Goal: Task Accomplishment & Management: Use online tool/utility

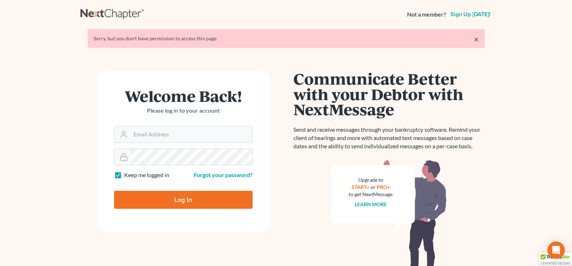
type input "[EMAIL_ADDRESS][DOMAIN_NAME]"
click at [182, 201] on input "Log In" at bounding box center [183, 200] width 138 height 18
type input "Thinking..."
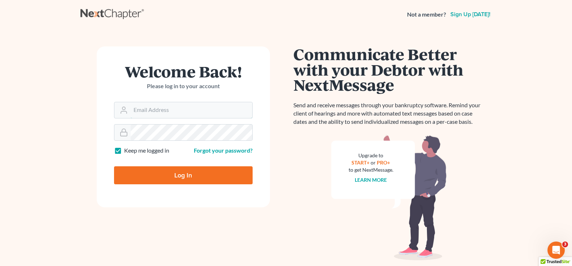
type input "[EMAIL_ADDRESS][DOMAIN_NAME]"
click at [180, 177] on input "Log In" at bounding box center [183, 176] width 138 height 18
type input "Thinking..."
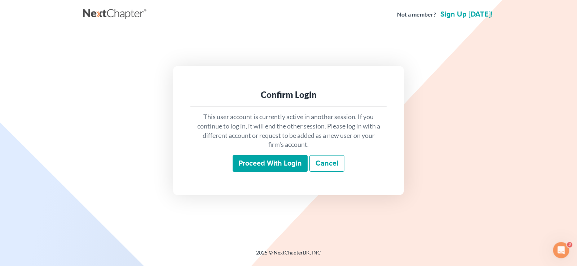
click at [257, 166] on input "Proceed with login" at bounding box center [270, 163] width 75 height 17
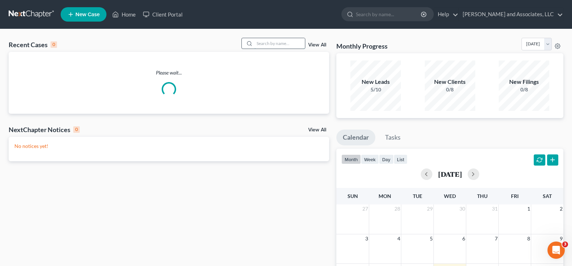
click at [278, 43] on input "search" at bounding box center [279, 43] width 50 height 10
